Goal: Answer question/provide support: Share knowledge or assist other users

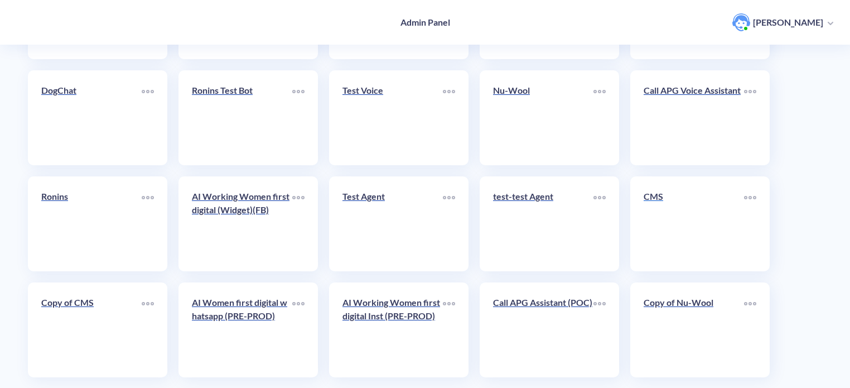
scroll to position [386, 0]
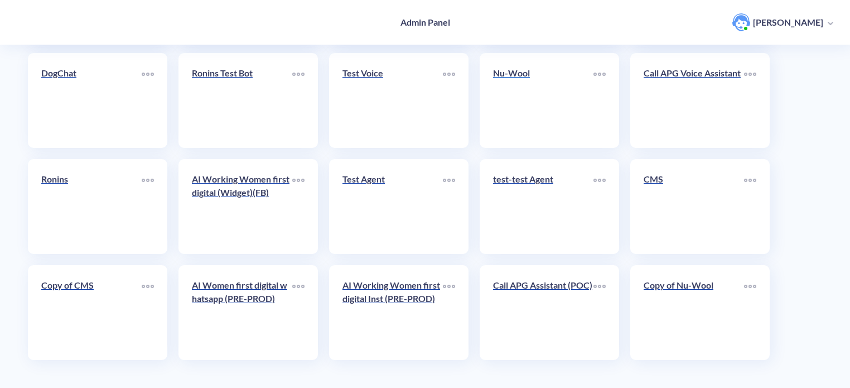
click at [539, 90] on link "Nu-Wool" at bounding box center [543, 100] width 100 height 68
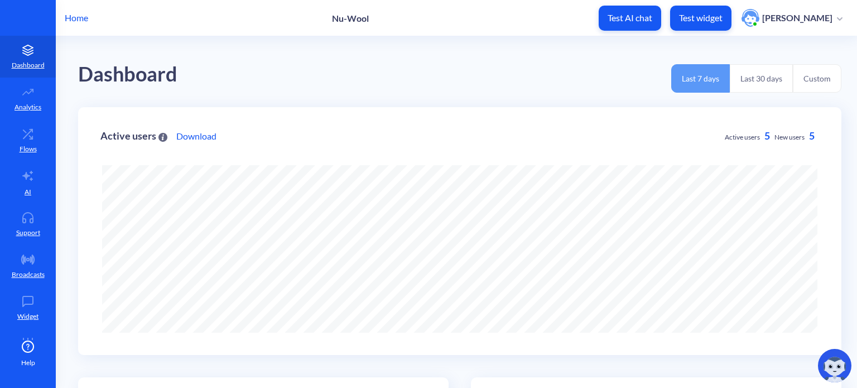
scroll to position [388, 857]
click at [677, 370] on icon at bounding box center [675, 368] width 9 height 9
click at [19, 180] on link "AI" at bounding box center [28, 182] width 56 height 42
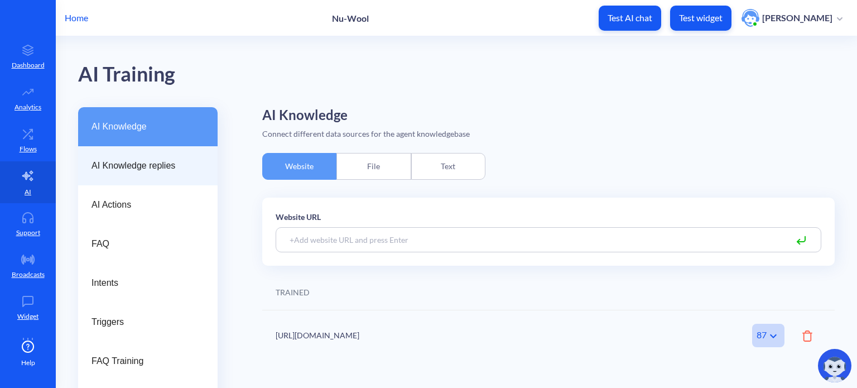
click at [134, 164] on span "AI Knowledge replies" at bounding box center [144, 165] width 104 height 13
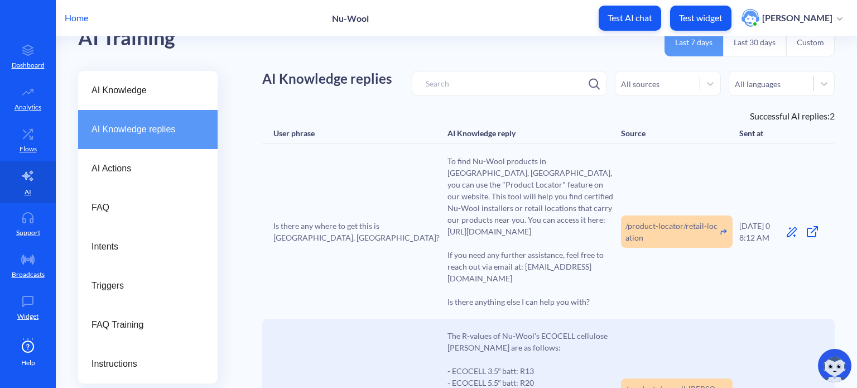
scroll to position [56, 0]
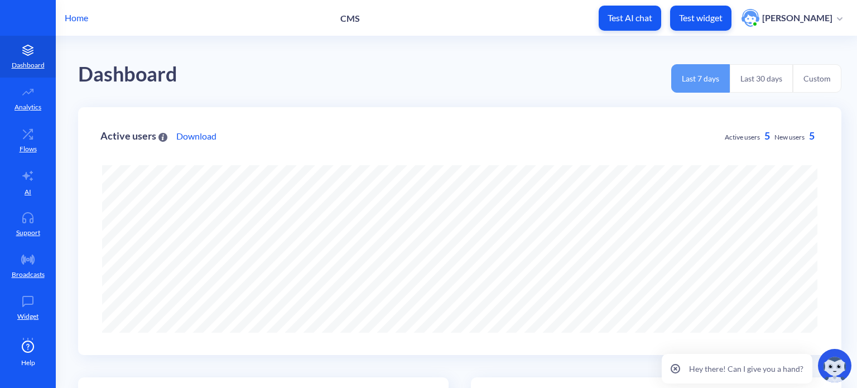
scroll to position [388, 857]
click at [30, 174] on icon at bounding box center [27, 175] width 13 height 13
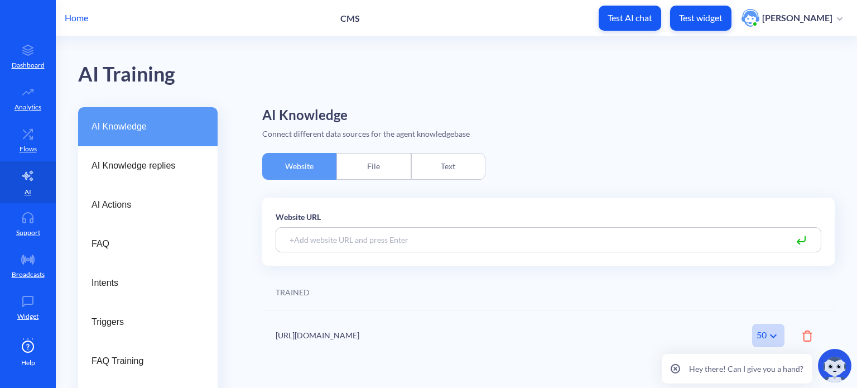
scroll to position [31, 0]
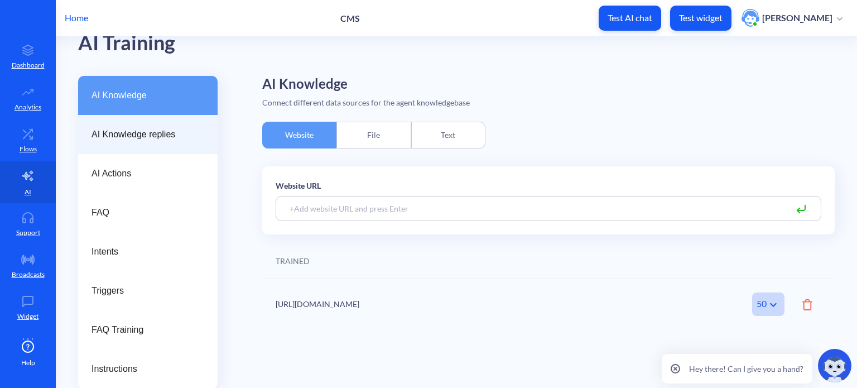
click at [158, 133] on span "AI Knowledge replies" at bounding box center [144, 134] width 104 height 13
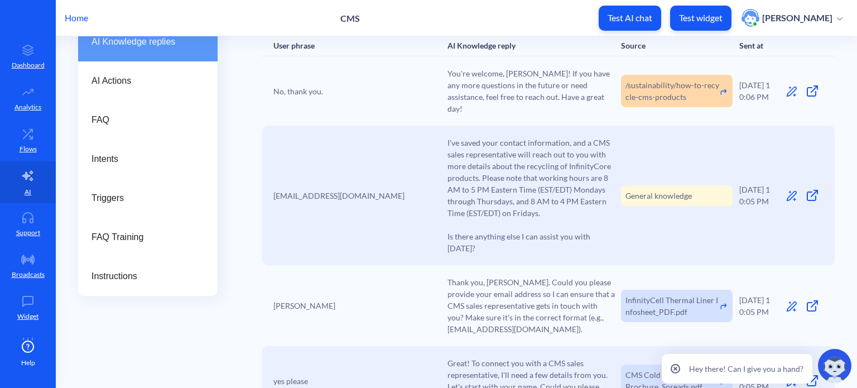
scroll to position [68, 0]
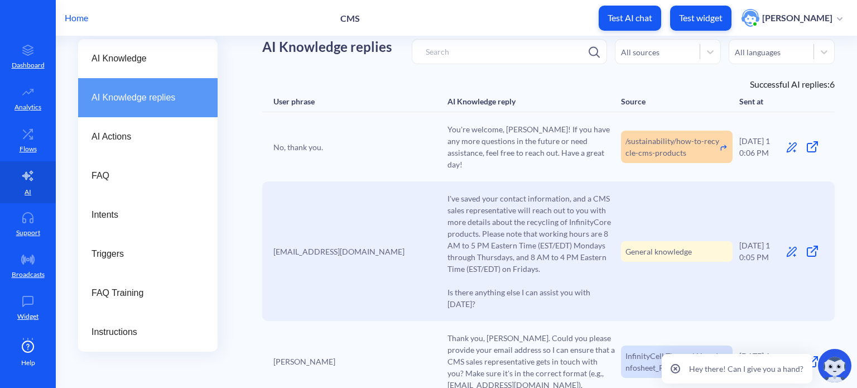
click at [500, 205] on span "I've saved your contact information, and a CMS sales representative will reach …" at bounding box center [531, 251] width 167 height 117
click at [467, 203] on span "I've saved your contact information, and a CMS sales representative will reach …" at bounding box center [531, 251] width 167 height 117
click at [523, 210] on span "I've saved your contact information, and a CMS sales representative will reach …" at bounding box center [531, 251] width 167 height 117
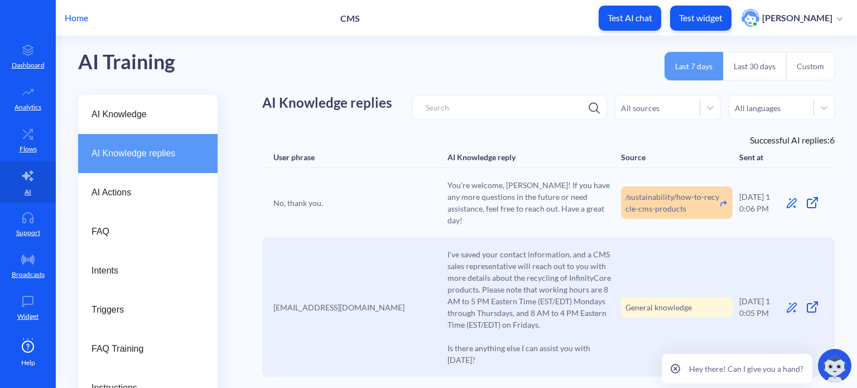
scroll to position [0, 0]
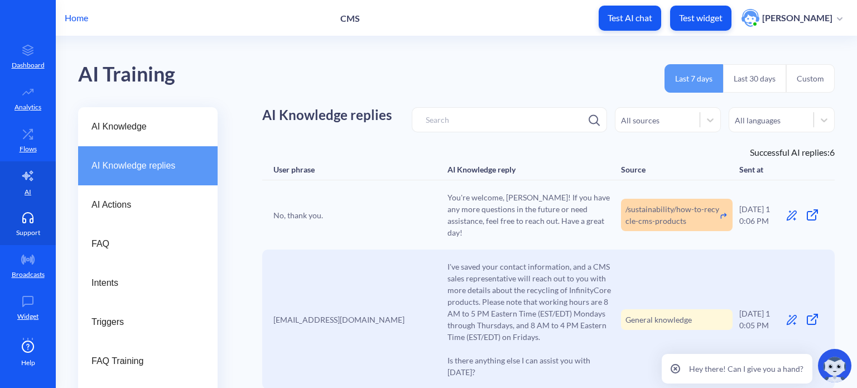
click at [36, 223] on link "Support" at bounding box center [28, 224] width 56 height 42
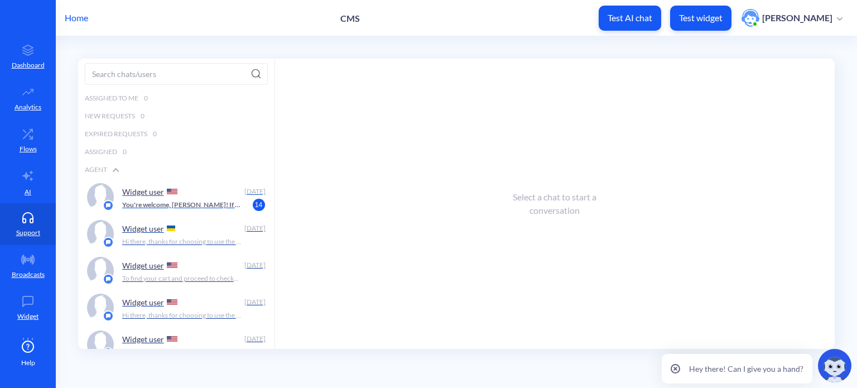
click at [184, 200] on p "You're welcome, Tamera! If you have any more questions in the future or need as…" at bounding box center [182, 205] width 120 height 10
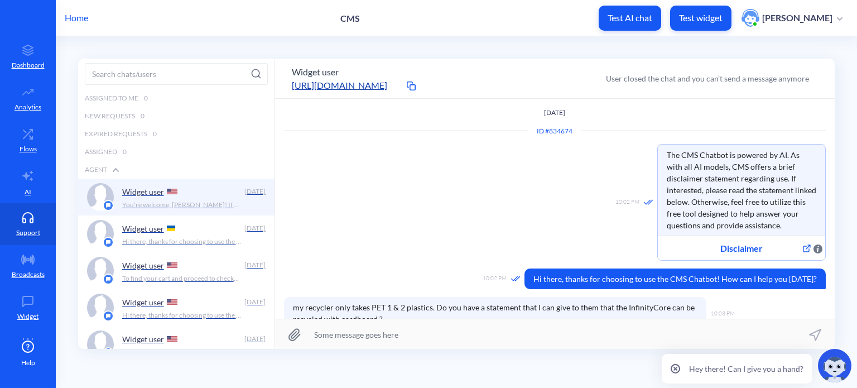
click at [412, 83] on icon at bounding box center [409, 84] width 5 height 5
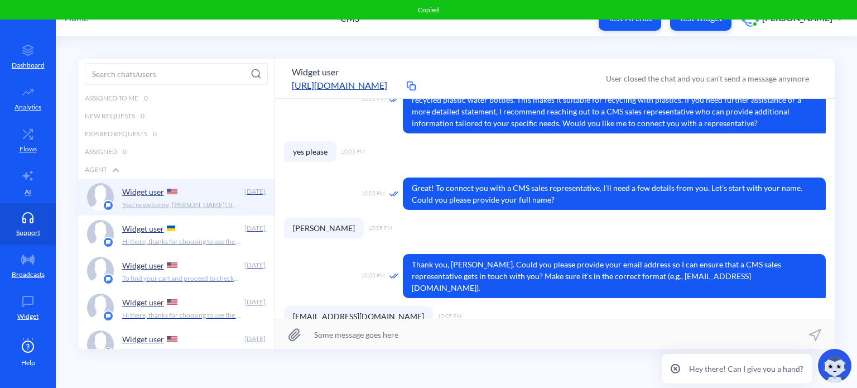
scroll to position [495, 0]
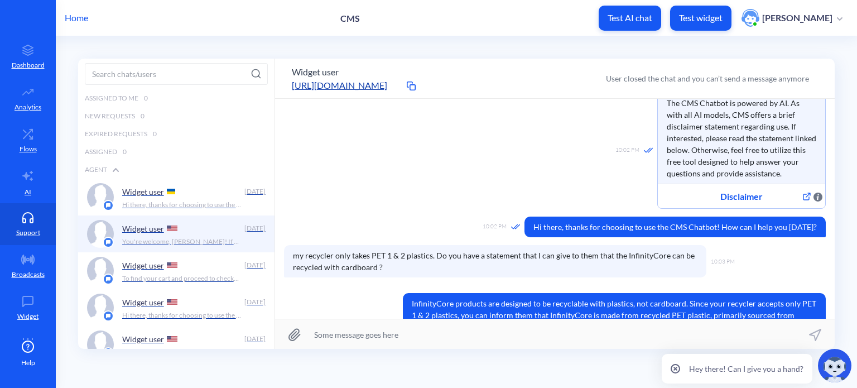
scroll to position [112, 0]
